Goal: Navigation & Orientation: Find specific page/section

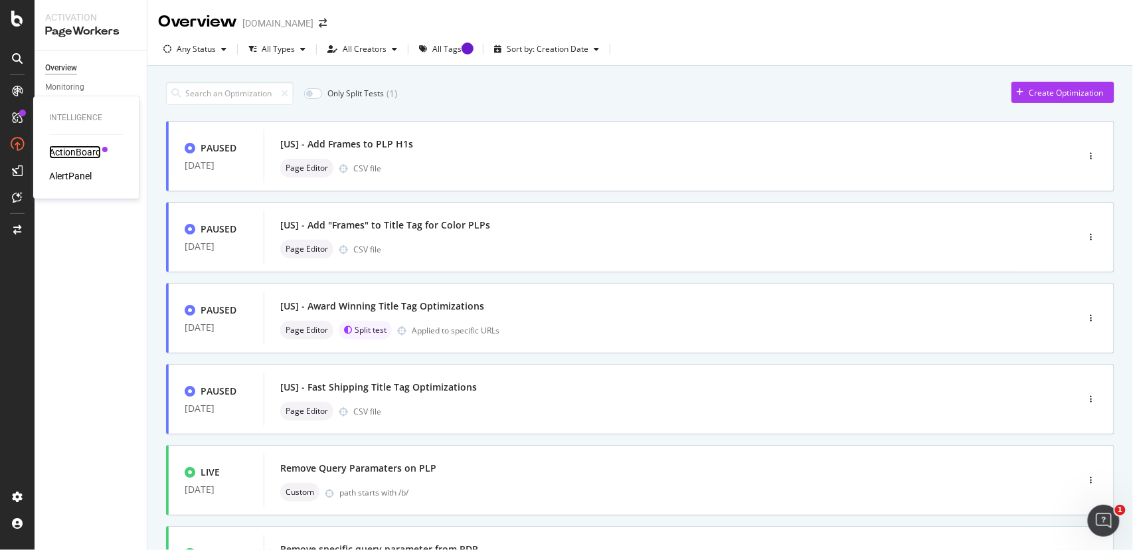
click at [72, 154] on div "ActionBoard" at bounding box center [75, 151] width 52 height 13
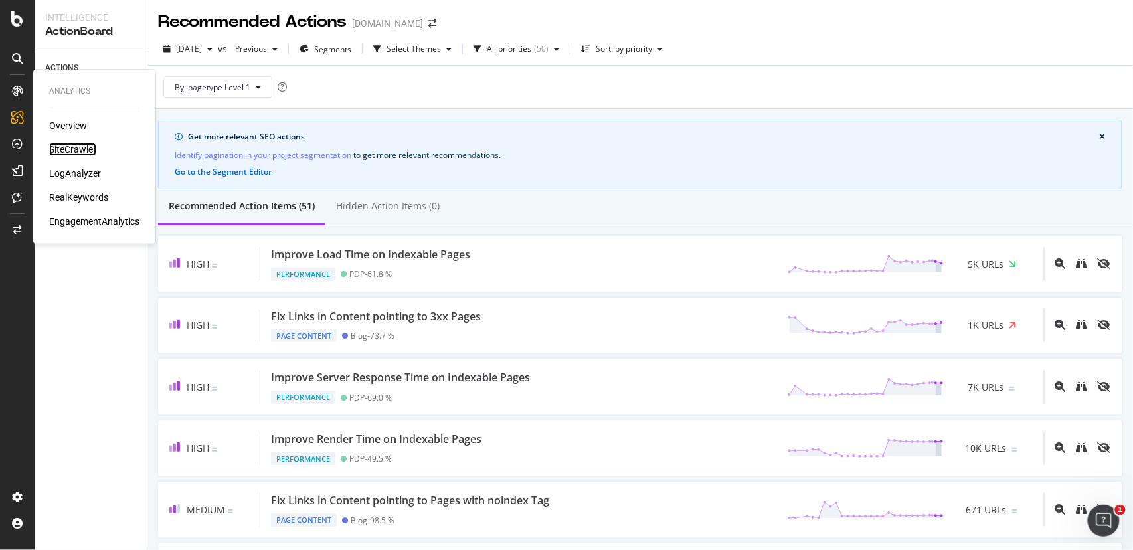
click at [68, 147] on div "SiteCrawler" at bounding box center [72, 149] width 47 height 13
